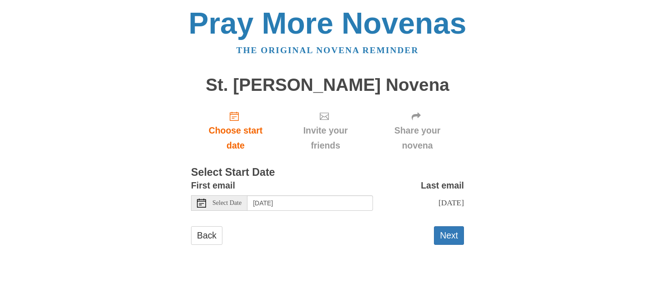
click at [220, 205] on span "Select Date" at bounding box center [226, 203] width 29 height 6
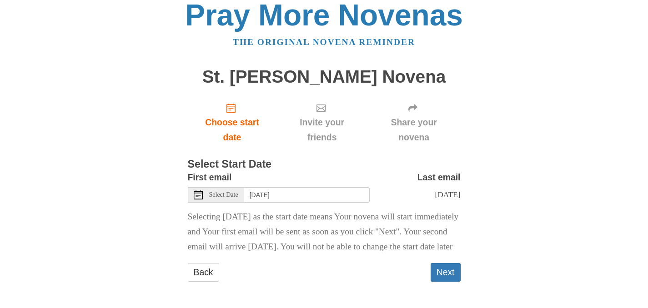
scroll to position [20, 0]
click at [234, 192] on span "Select Date" at bounding box center [223, 195] width 29 height 6
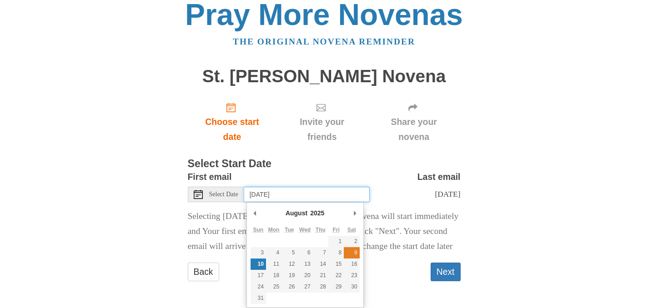
type input "Saturday, August 9th"
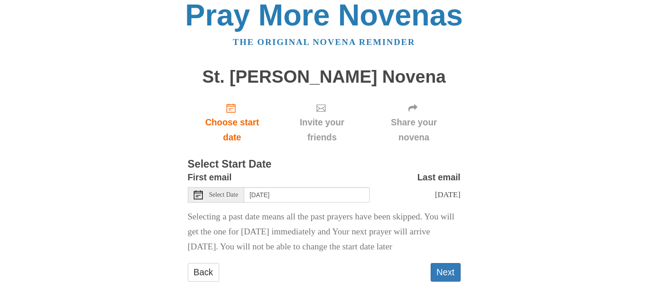
scroll to position [8, 0]
click at [454, 275] on button "Next" at bounding box center [445, 272] width 30 height 19
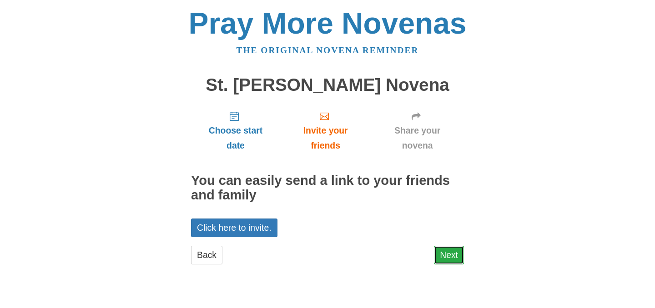
click at [451, 258] on link "Next" at bounding box center [449, 255] width 30 height 19
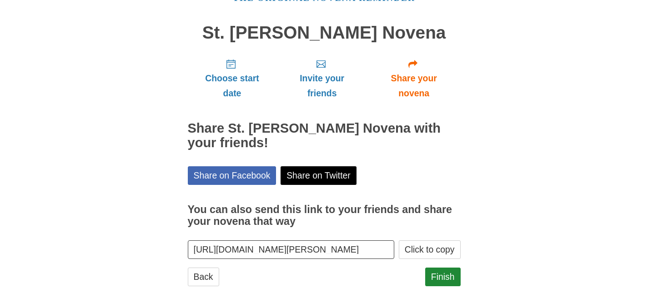
scroll to position [57, 0]
